Goal: Transaction & Acquisition: Purchase product/service

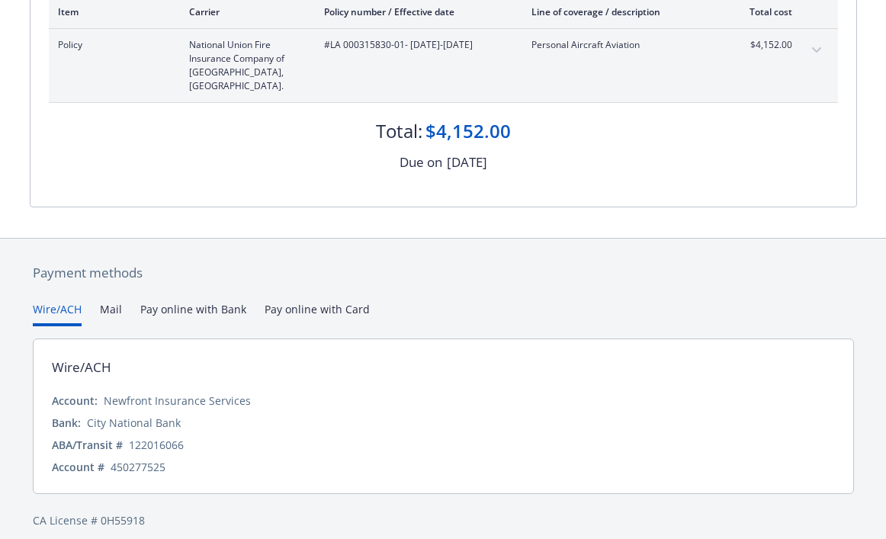
scroll to position [250, 0]
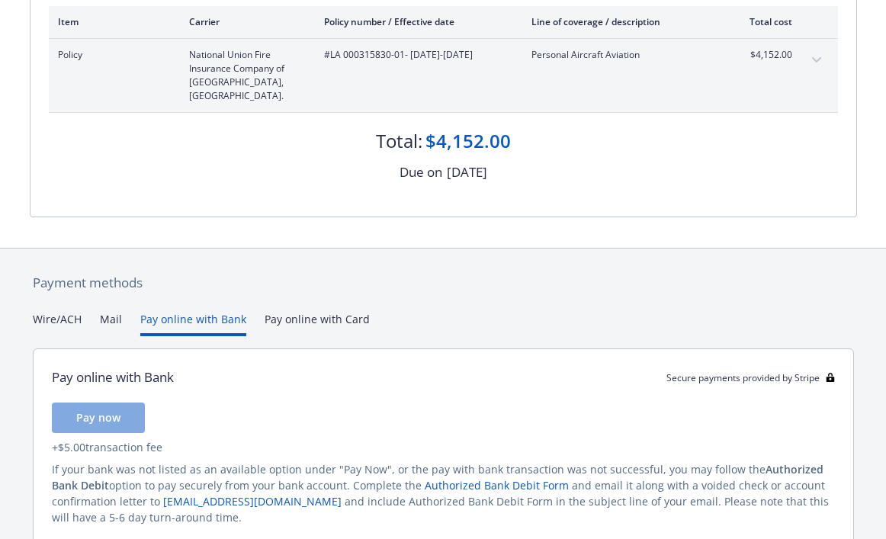
click at [201, 311] on button "Pay online with Bank" at bounding box center [193, 323] width 106 height 25
click at [107, 410] on span "Pay now" at bounding box center [98, 417] width 44 height 14
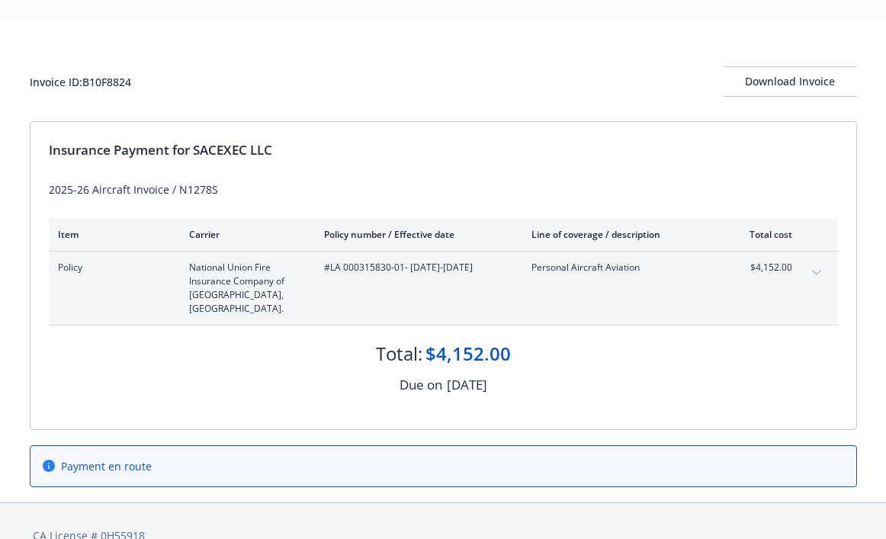
scroll to position [53, 0]
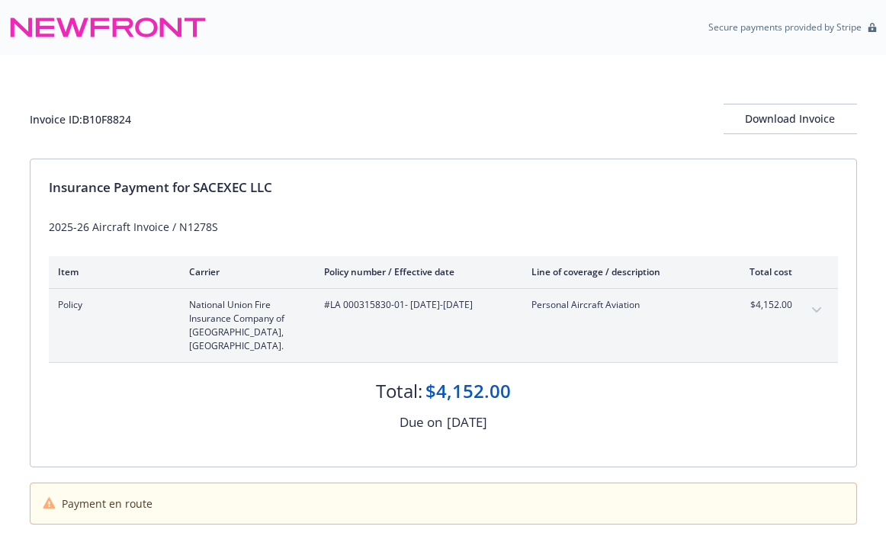
click at [817, 311] on icon "expand content" at bounding box center [815, 309] width 9 height 5
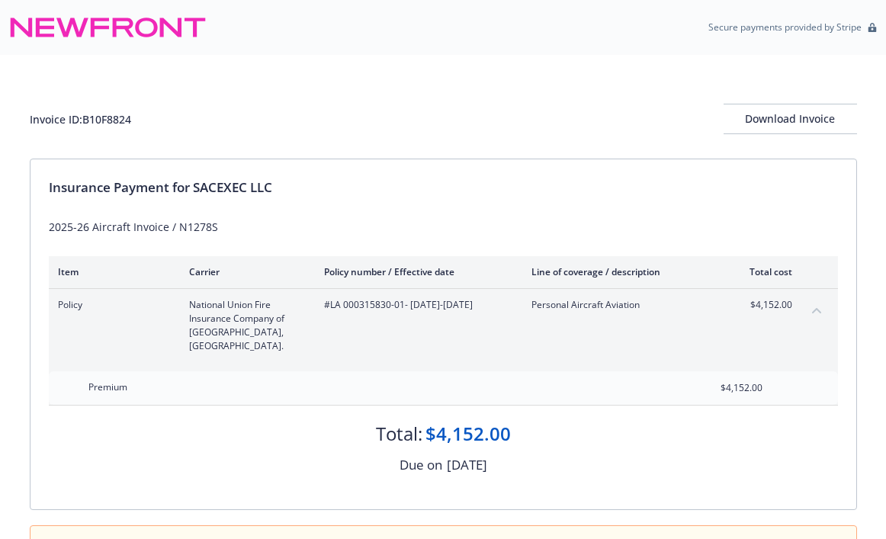
click at [817, 311] on icon "collapse content" at bounding box center [816, 310] width 9 height 6
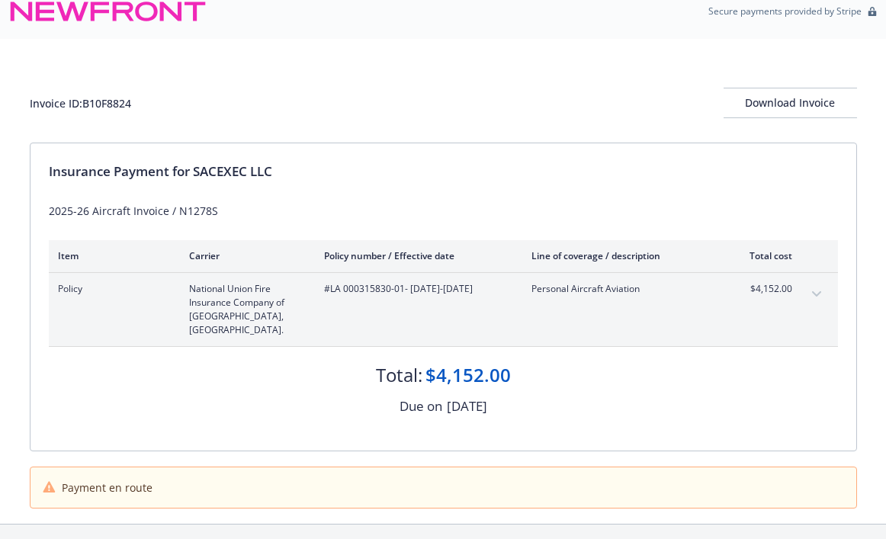
scroll to position [53, 0]
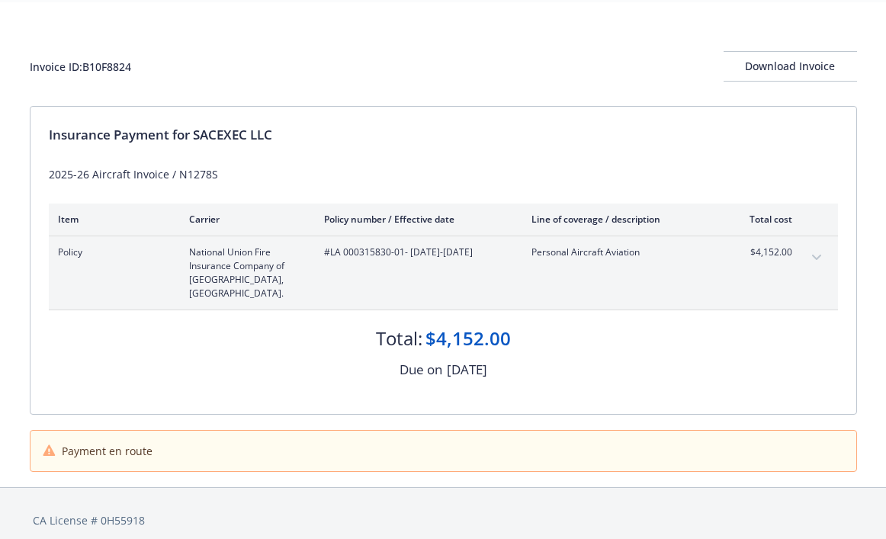
click at [129, 443] on span "Payment en route" at bounding box center [107, 451] width 91 height 16
click at [46, 444] on icon at bounding box center [50, 450] width 14 height 12
click at [792, 72] on div "Download Invoice" at bounding box center [790, 66] width 133 height 29
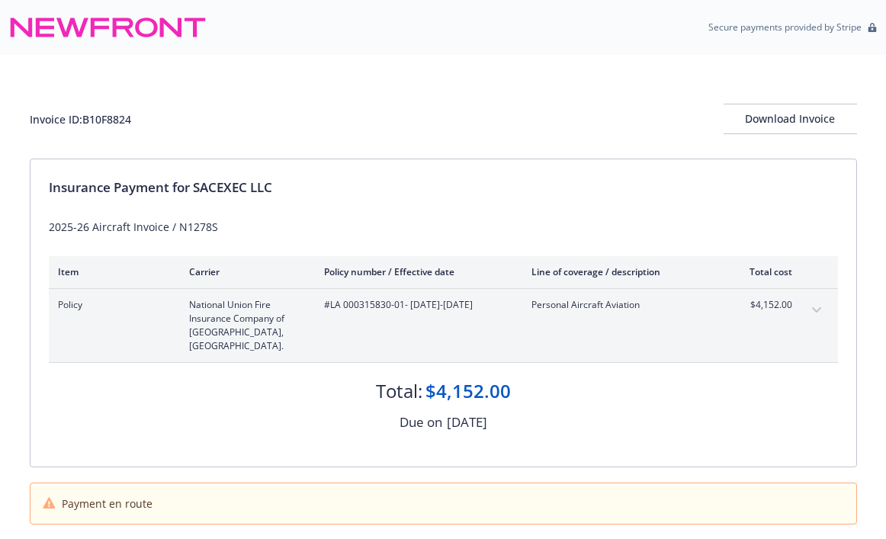
click at [170, 496] on div "Payment en route" at bounding box center [443, 504] width 801 height 16
